Goal: Transaction & Acquisition: Subscribe to service/newsletter

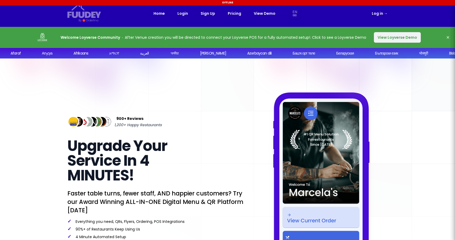
select select "en"
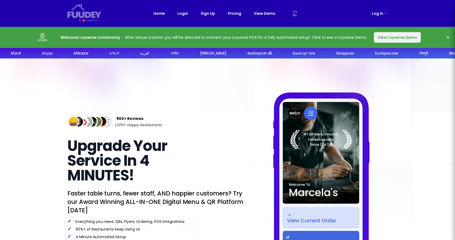
click at [230, 14] on link "Pricing" at bounding box center [234, 13] width 13 height 6
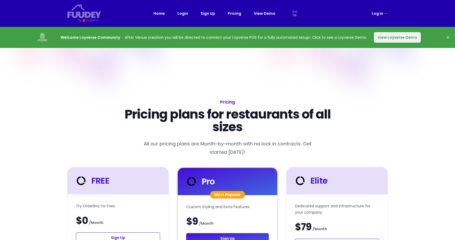
select select "en"
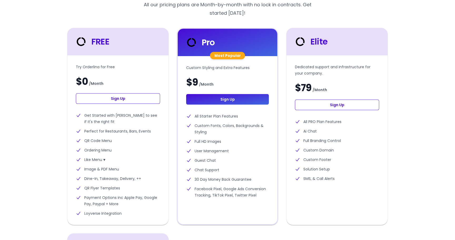
scroll to position [158, 0]
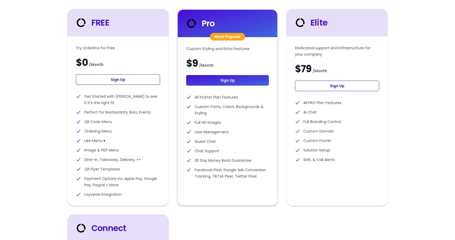
select select "en"
drag, startPoint x: 313, startPoint y: 115, endPoint x: 326, endPoint y: 156, distance: 43.1
click at [326, 156] on ul "All PRO Plan Features Ai Chat Full Branding Control Custom Domain Custom Footer…" at bounding box center [337, 131] width 84 height 63
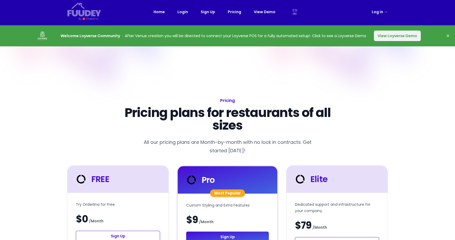
scroll to position [0, 0]
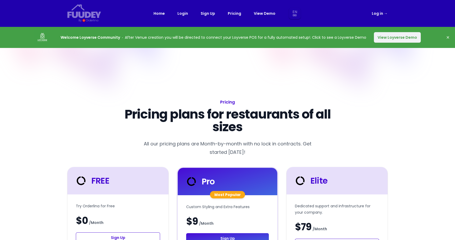
select select "en"
